Goal: Task Accomplishment & Management: Use online tool/utility

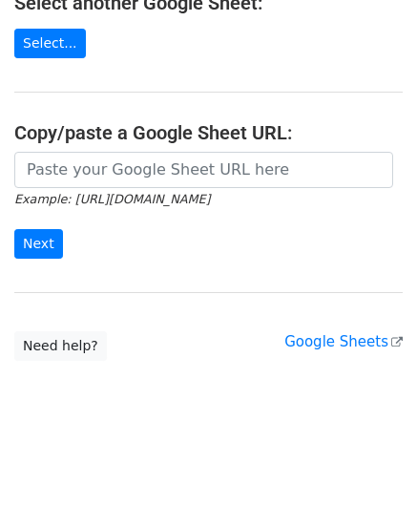
scroll to position [250, 0]
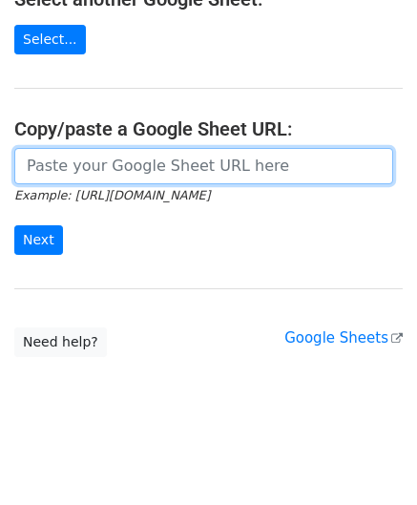
click at [160, 175] on input "url" at bounding box center [203, 166] width 379 height 36
type input "https://docs.google.com/spreadsheets/d/1psyceZOU7kPAKdri_-yP3PwdKLe-7P9sq2LJ-eD…"
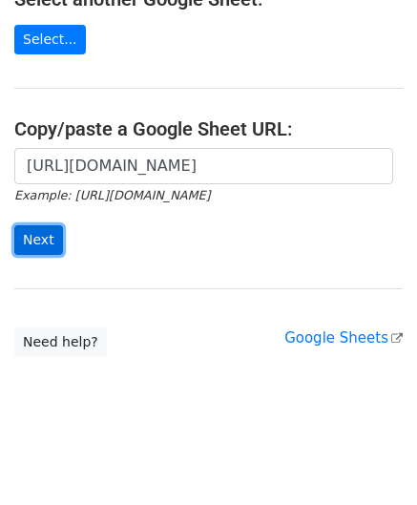
click at [31, 225] on input "Next" at bounding box center [38, 240] width 49 height 30
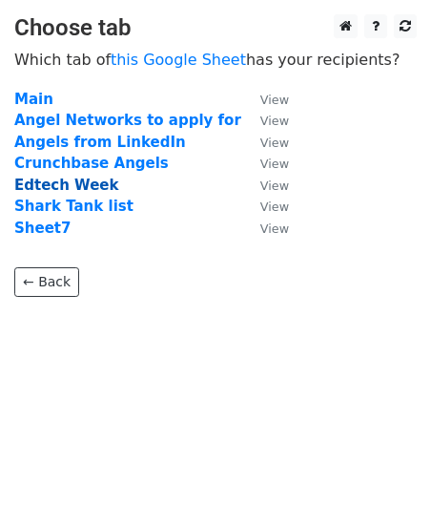
click at [70, 185] on strong "Edtech Week" at bounding box center [66, 185] width 104 height 17
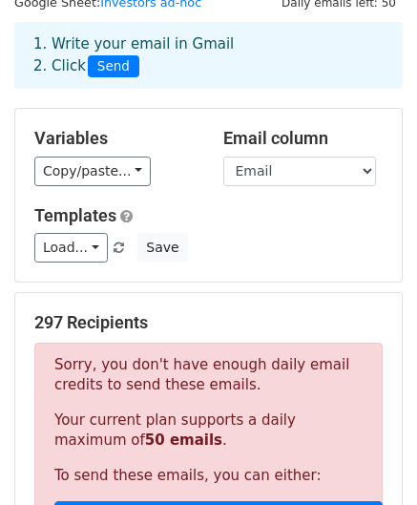
scroll to position [150, 0]
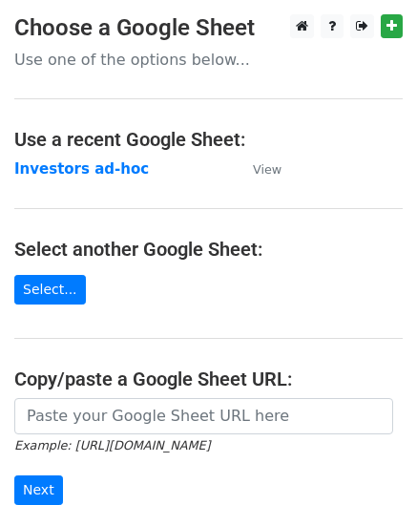
scroll to position [250, 0]
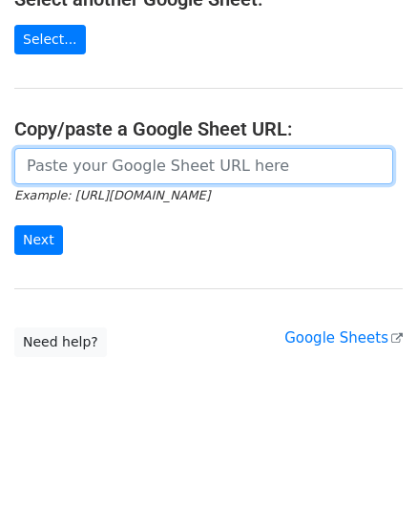
click at [195, 159] on input "url" at bounding box center [203, 166] width 379 height 36
type input "https://docs.google.com/spreadsheets/d/1psyceZOU7kPAKdri_-yP3PwdKLe-7P9sq2LJ-eD…"
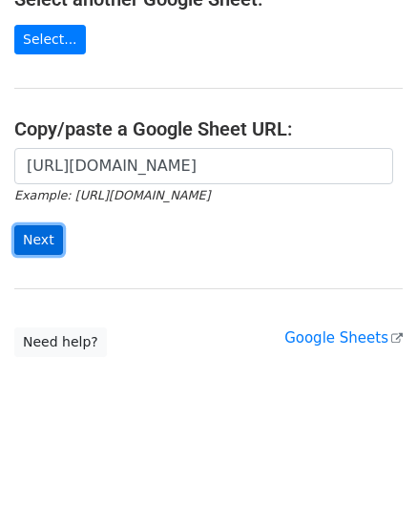
click at [41, 234] on input "Next" at bounding box center [38, 240] width 49 height 30
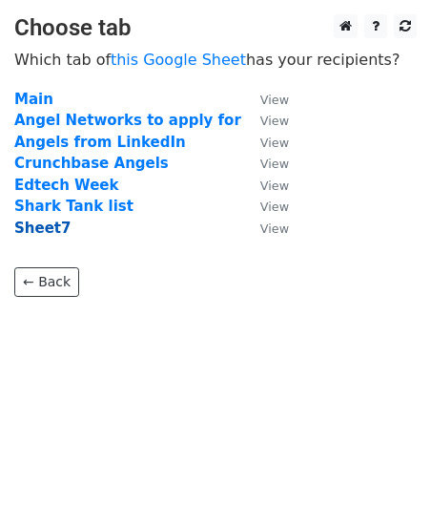
click at [46, 231] on strong "Sheet7" at bounding box center [42, 227] width 56 height 17
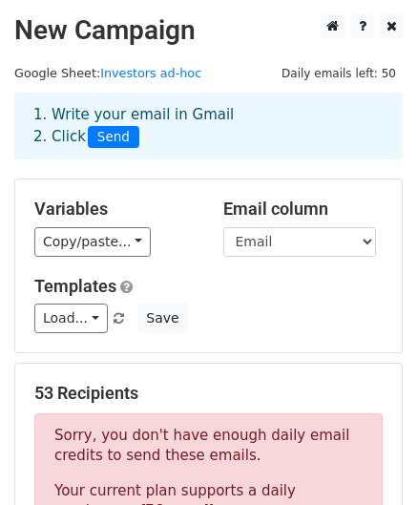
scroll to position [442, 0]
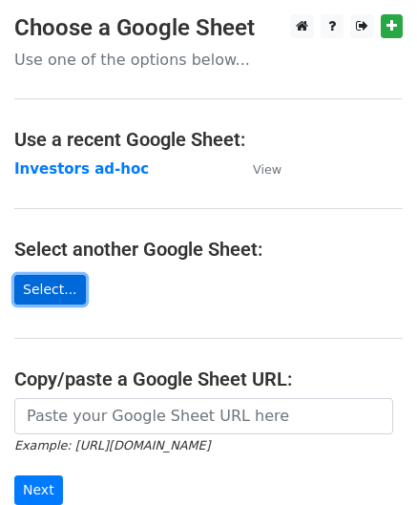
click at [65, 291] on link "Select..." at bounding box center [50, 290] width 72 height 30
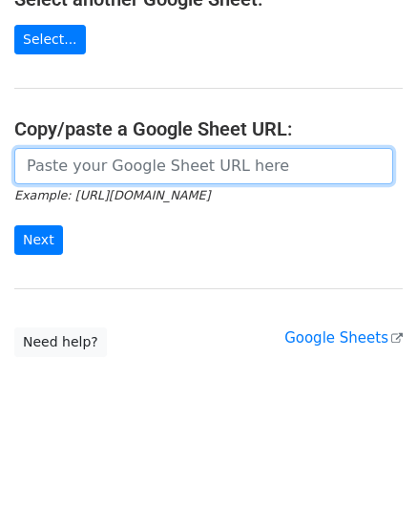
click at [120, 168] on input "url" at bounding box center [203, 166] width 379 height 36
type input "https://docs.google.com/spreadsheets/d/1psyceZOU7kPAKdri_-yP3PwdKLe-7P9sq2LJ-eD…"
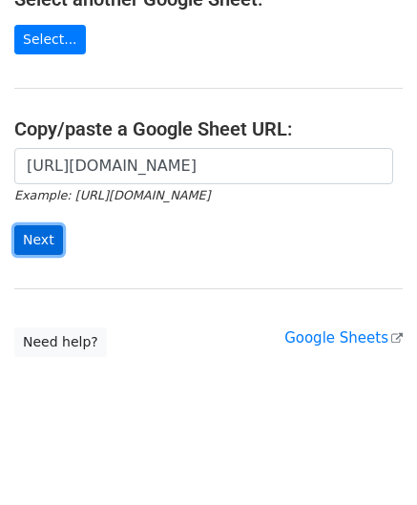
click at [39, 236] on input "Next" at bounding box center [38, 240] width 49 height 30
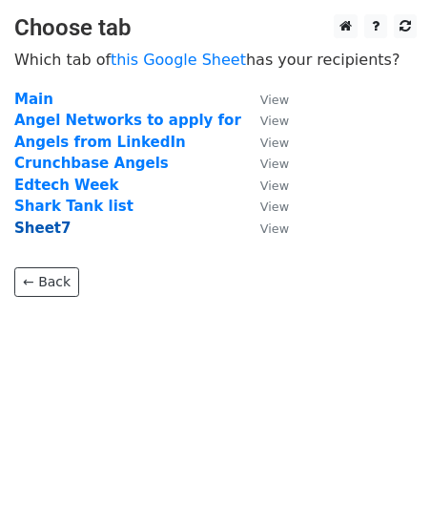
click at [42, 228] on strong "Sheet7" at bounding box center [42, 227] width 56 height 17
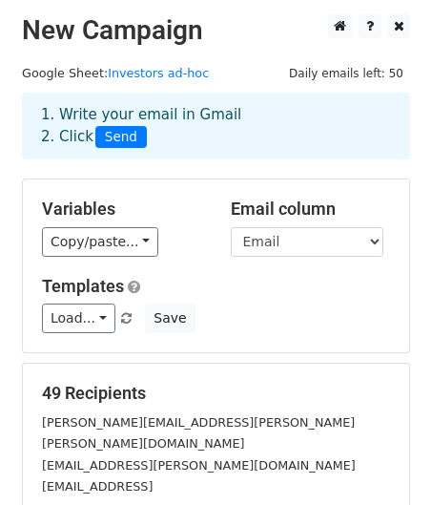
scroll to position [308, 0]
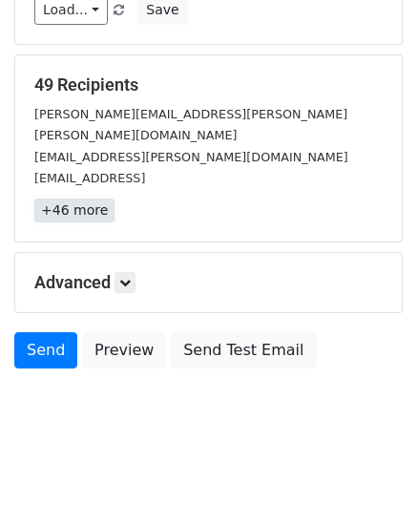
click at [95, 198] on link "+46 more" at bounding box center [74, 210] width 80 height 24
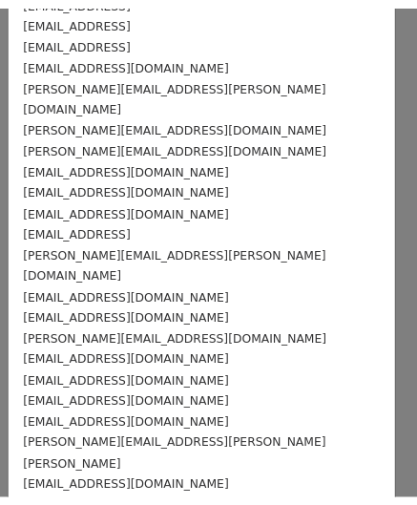
scroll to position [0, 0]
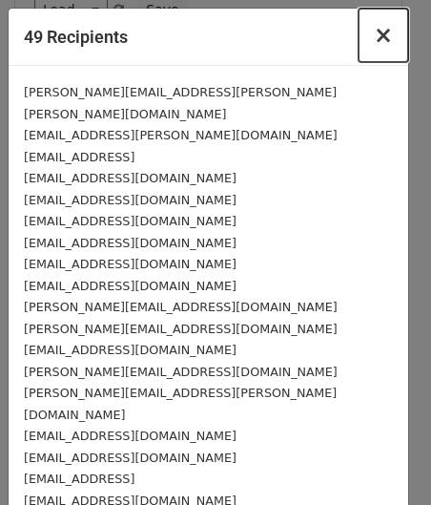
click at [374, 33] on span "×" at bounding box center [383, 35] width 19 height 27
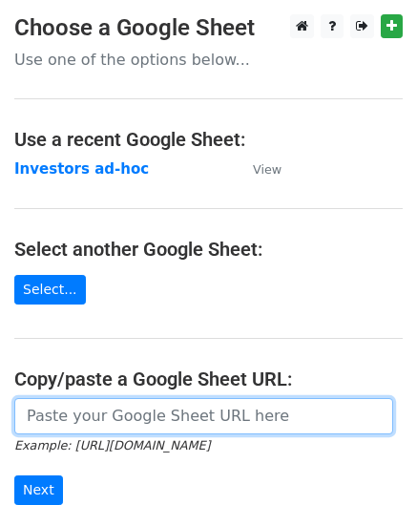
click at [112, 427] on input "url" at bounding box center [203, 416] width 379 height 36
type input "https://docs.google.com/spreadsheets/d/1psyceZOU7kPAKdri_-yP3PwdKLe-7P9sq2LJ-eD…"
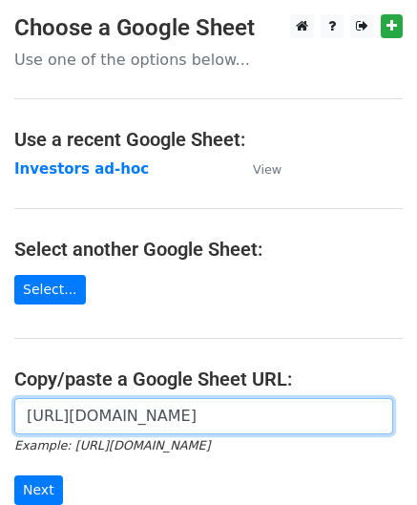
scroll to position [250, 0]
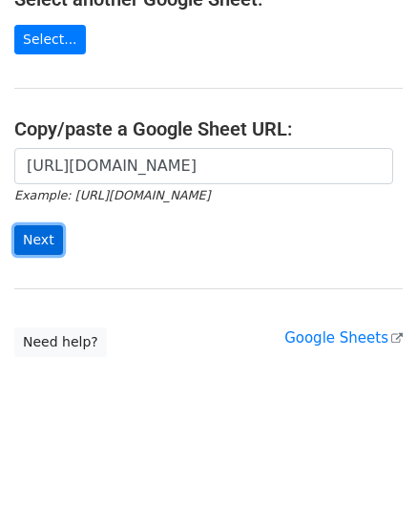
click at [52, 241] on input "Next" at bounding box center [38, 240] width 49 height 30
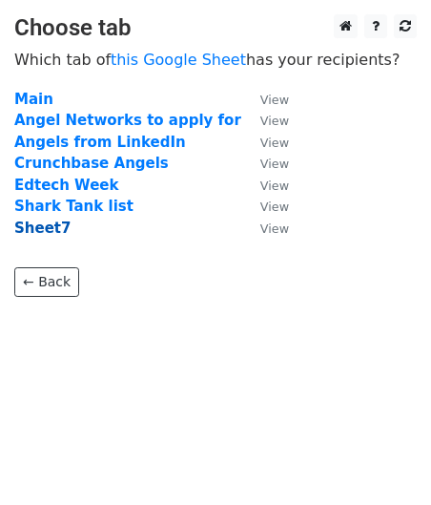
click at [45, 234] on strong "Sheet7" at bounding box center [42, 227] width 56 height 17
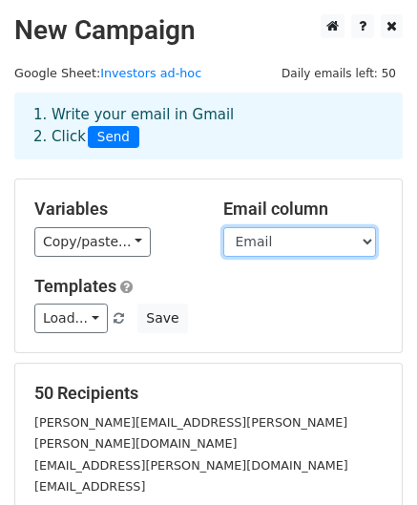
click at [296, 238] on select "Name Email" at bounding box center [299, 242] width 153 height 30
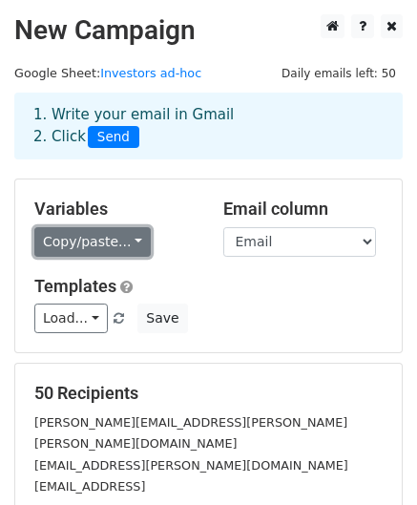
click at [116, 243] on link "Copy/paste..." at bounding box center [92, 242] width 116 height 30
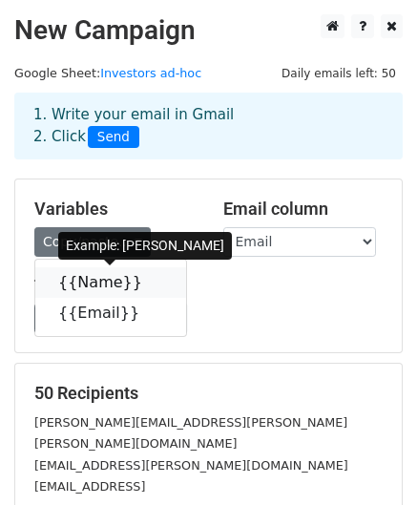
click at [147, 278] on icon at bounding box center [154, 281] width 15 height 15
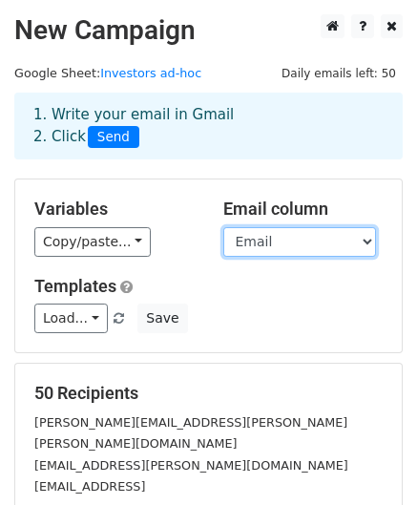
click at [274, 238] on select "Name Email" at bounding box center [299, 242] width 153 height 30
click at [223, 227] on select "Name Email" at bounding box center [299, 242] width 153 height 30
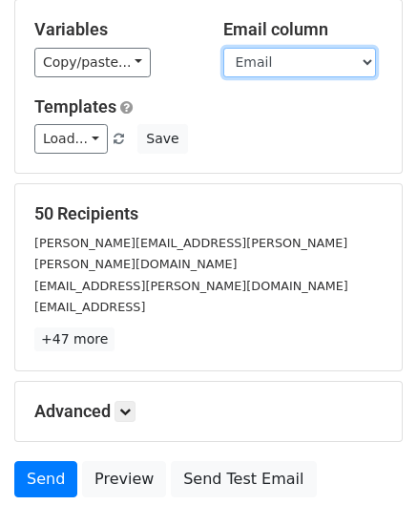
scroll to position [283, 0]
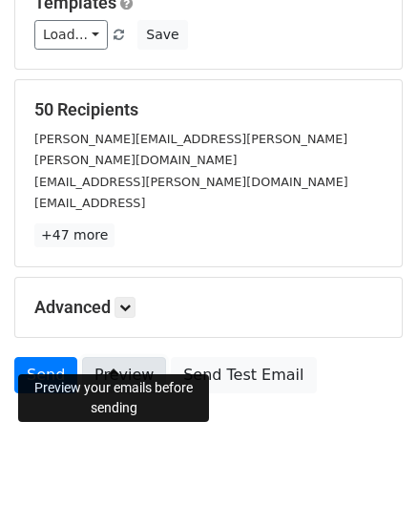
click at [103, 357] on link "Preview" at bounding box center [124, 375] width 84 height 36
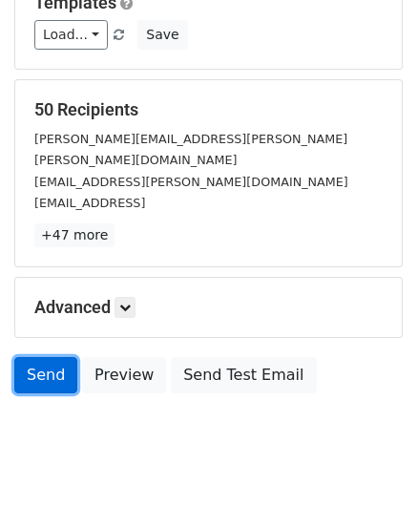
click at [37, 357] on link "Send" at bounding box center [45, 375] width 63 height 36
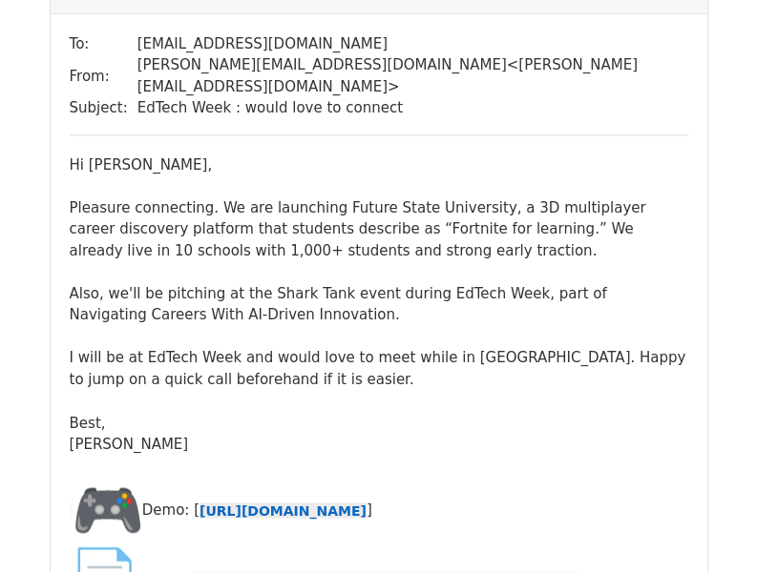
scroll to position [5510, 0]
